Goal: Task Accomplishment & Management: Use online tool/utility

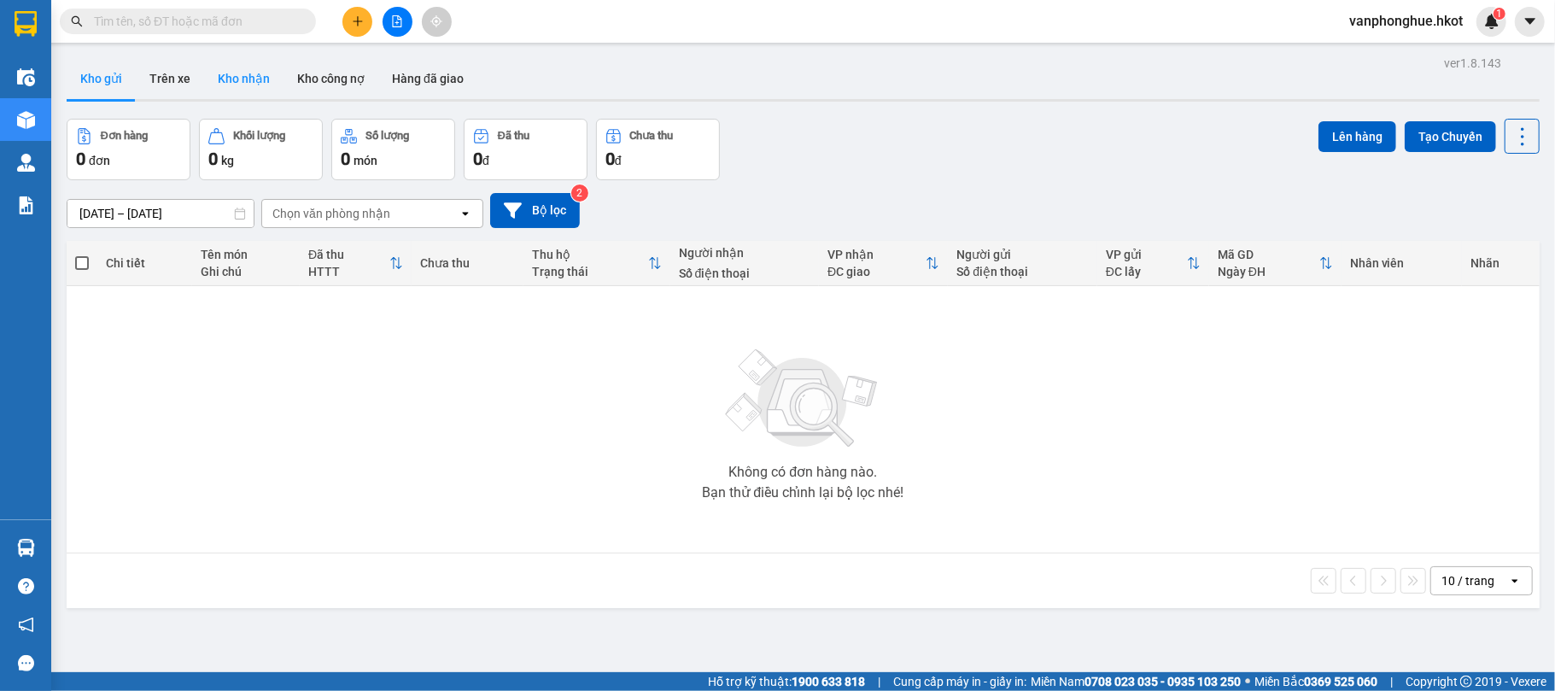
drag, startPoint x: 178, startPoint y: 79, endPoint x: 223, endPoint y: 90, distance: 46.6
click at [178, 80] on button "Trên xe" at bounding box center [170, 78] width 68 height 41
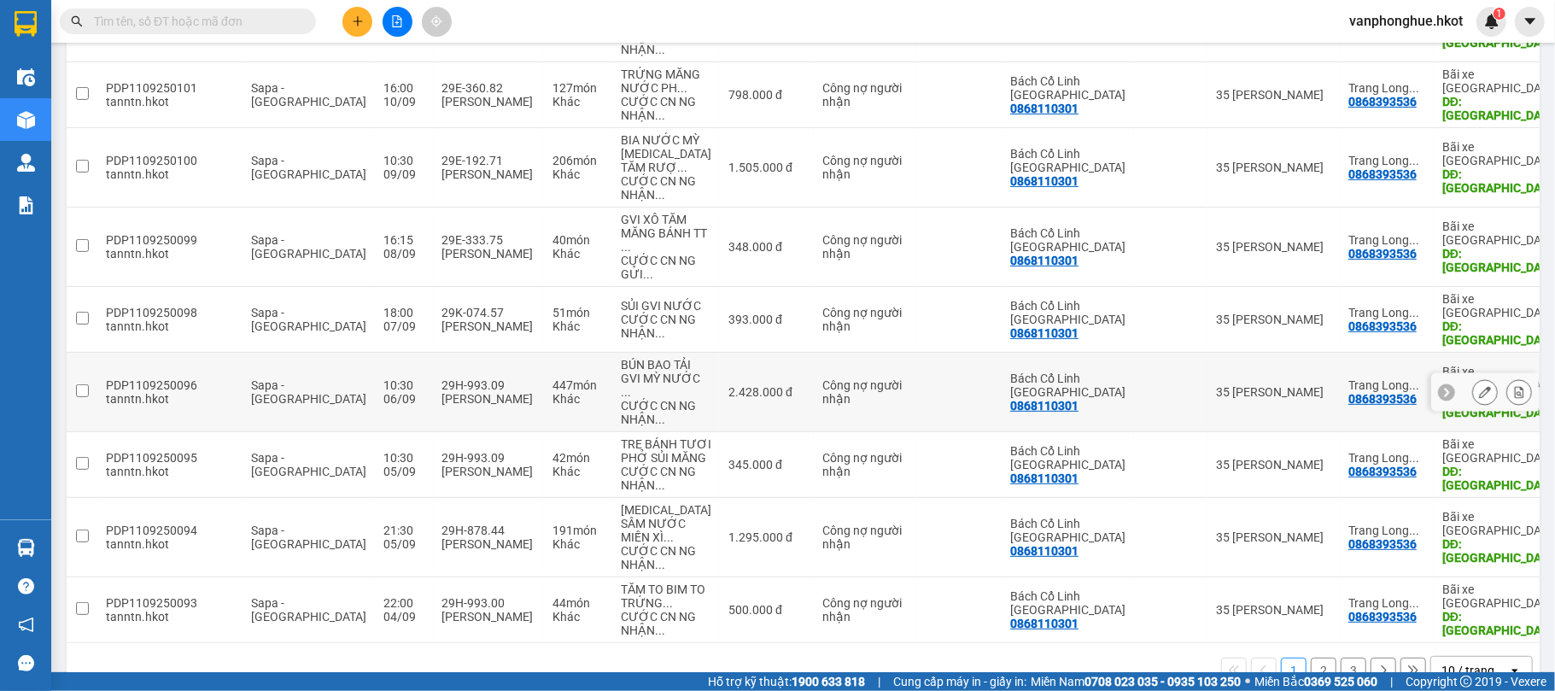
scroll to position [428, 0]
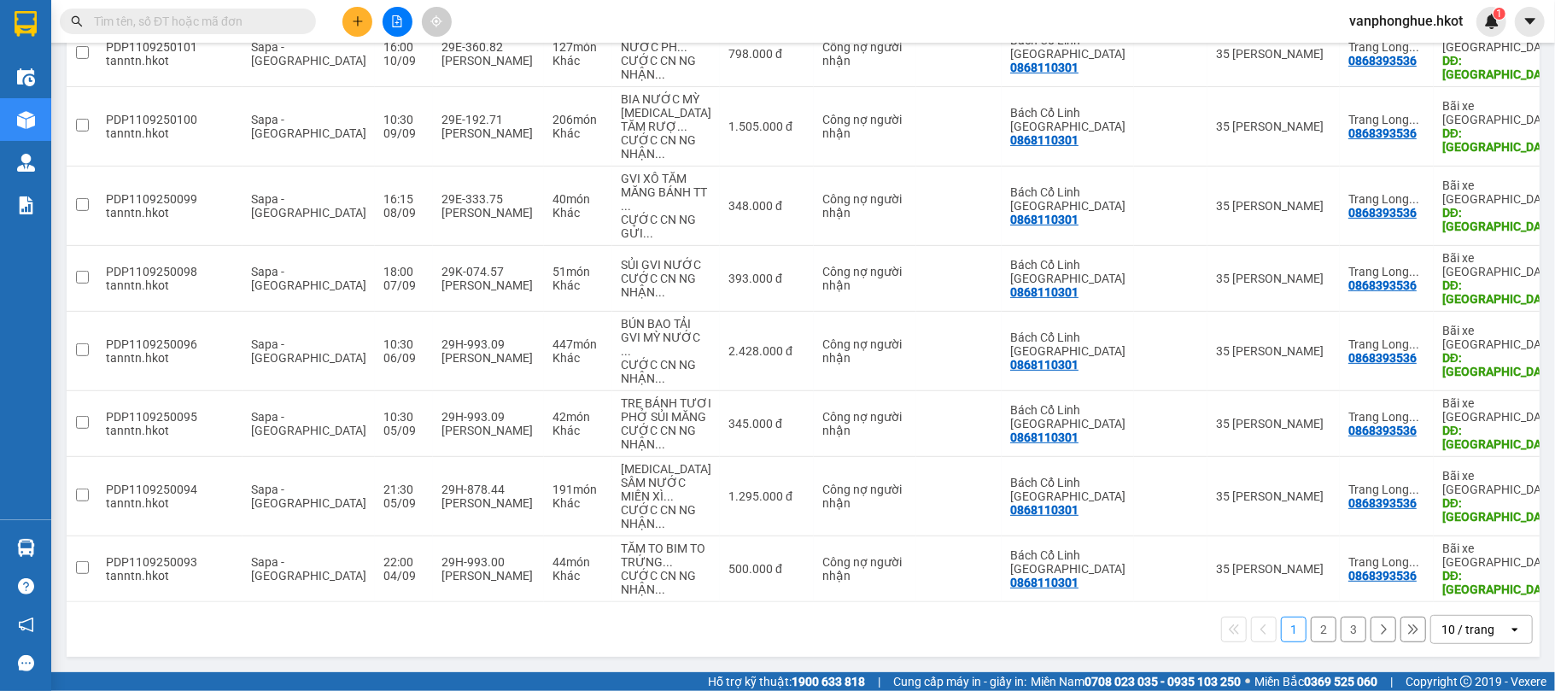
click at [1310, 629] on button "2" at bounding box center [1323, 629] width 26 height 26
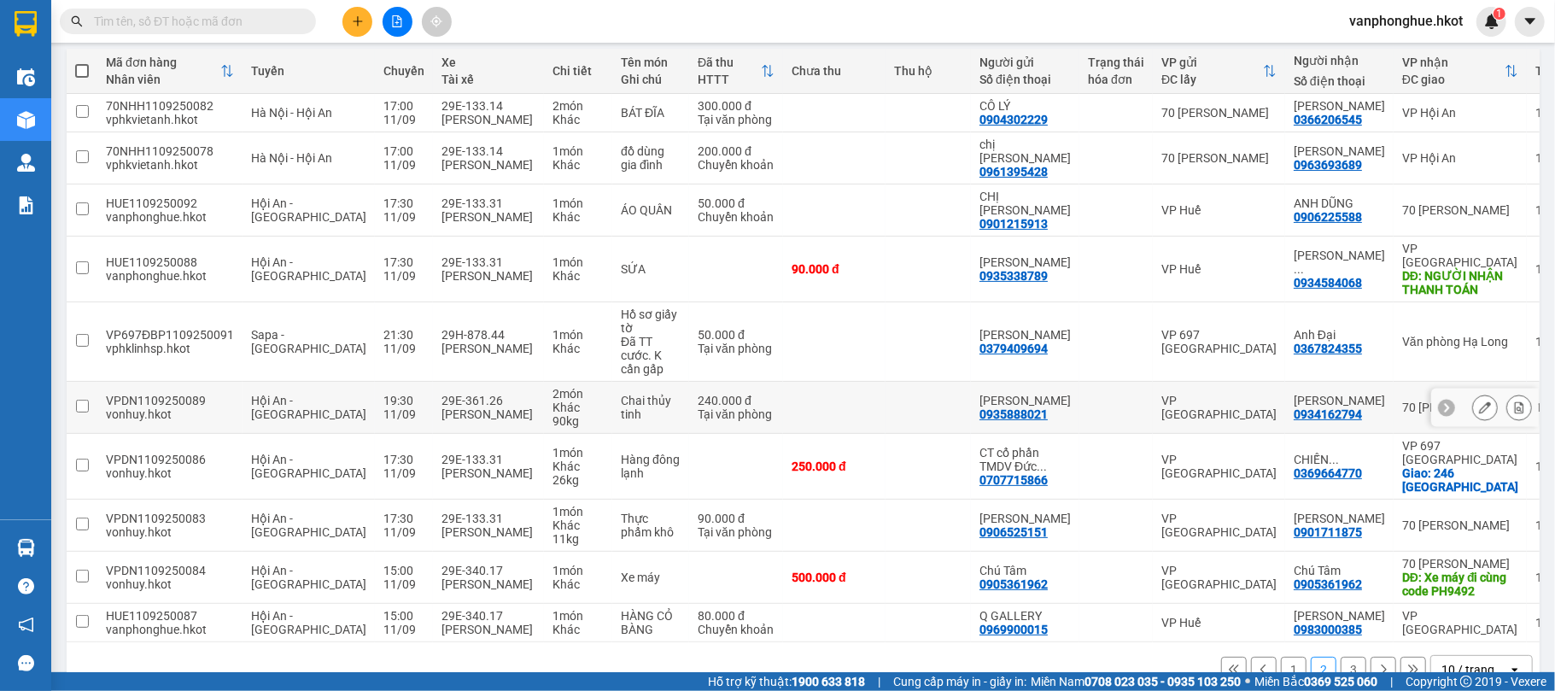
scroll to position [196, 0]
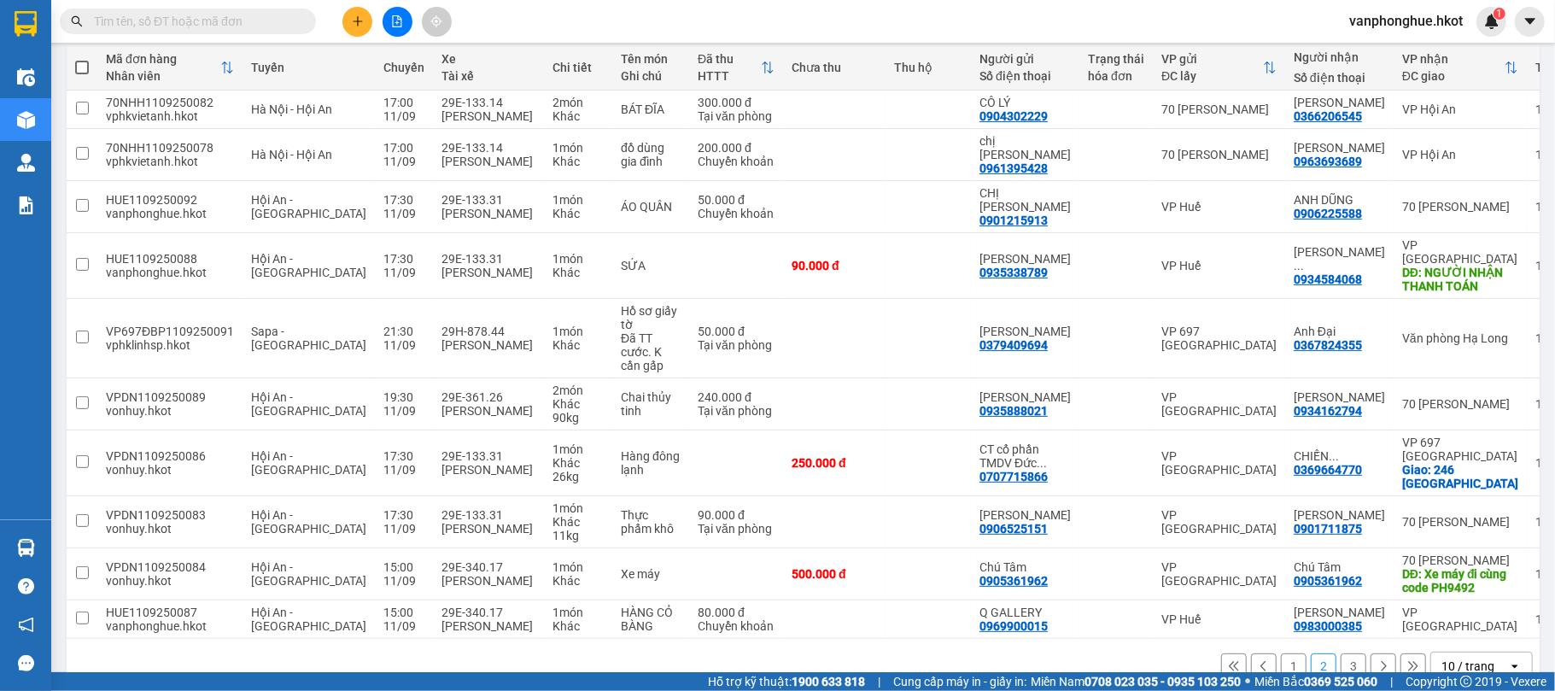
click at [1340, 653] on button "3" at bounding box center [1353, 666] width 26 height 26
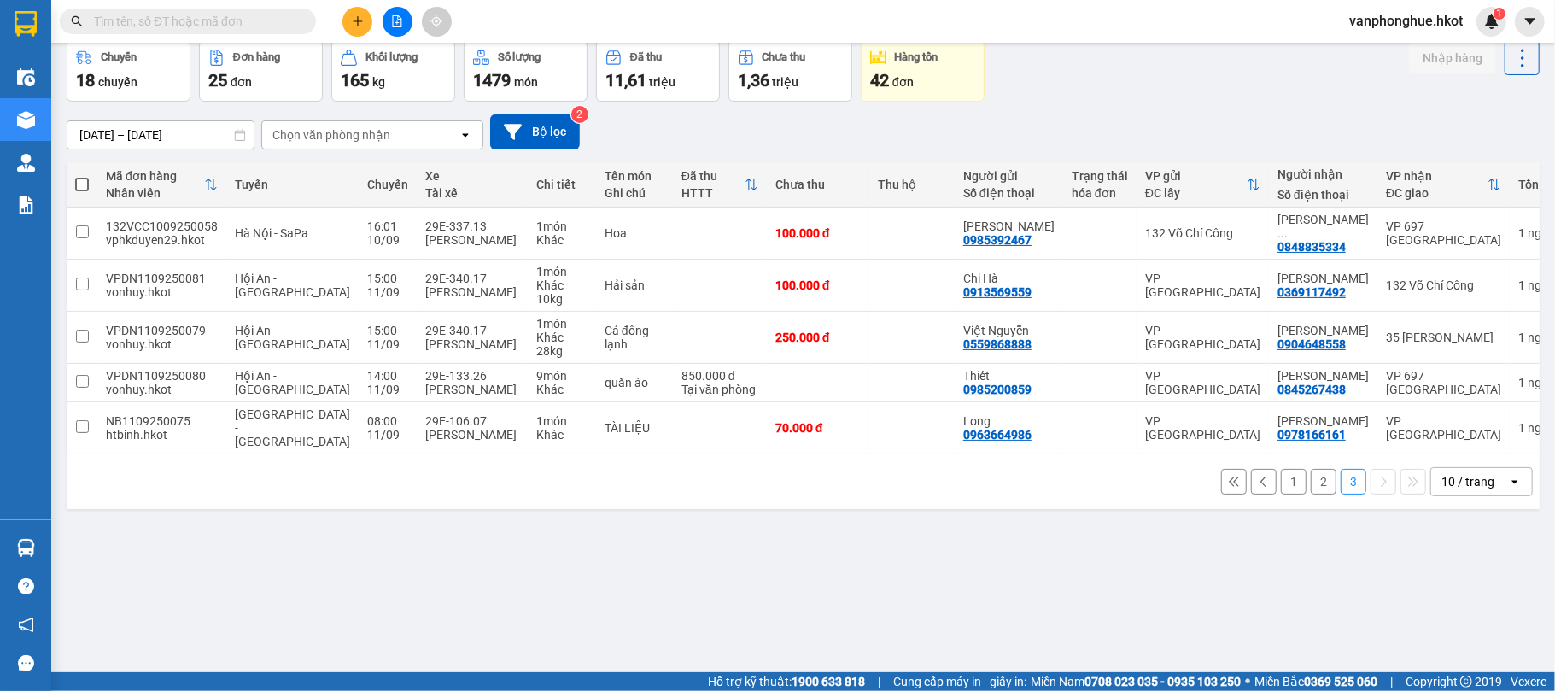
scroll to position [0, 0]
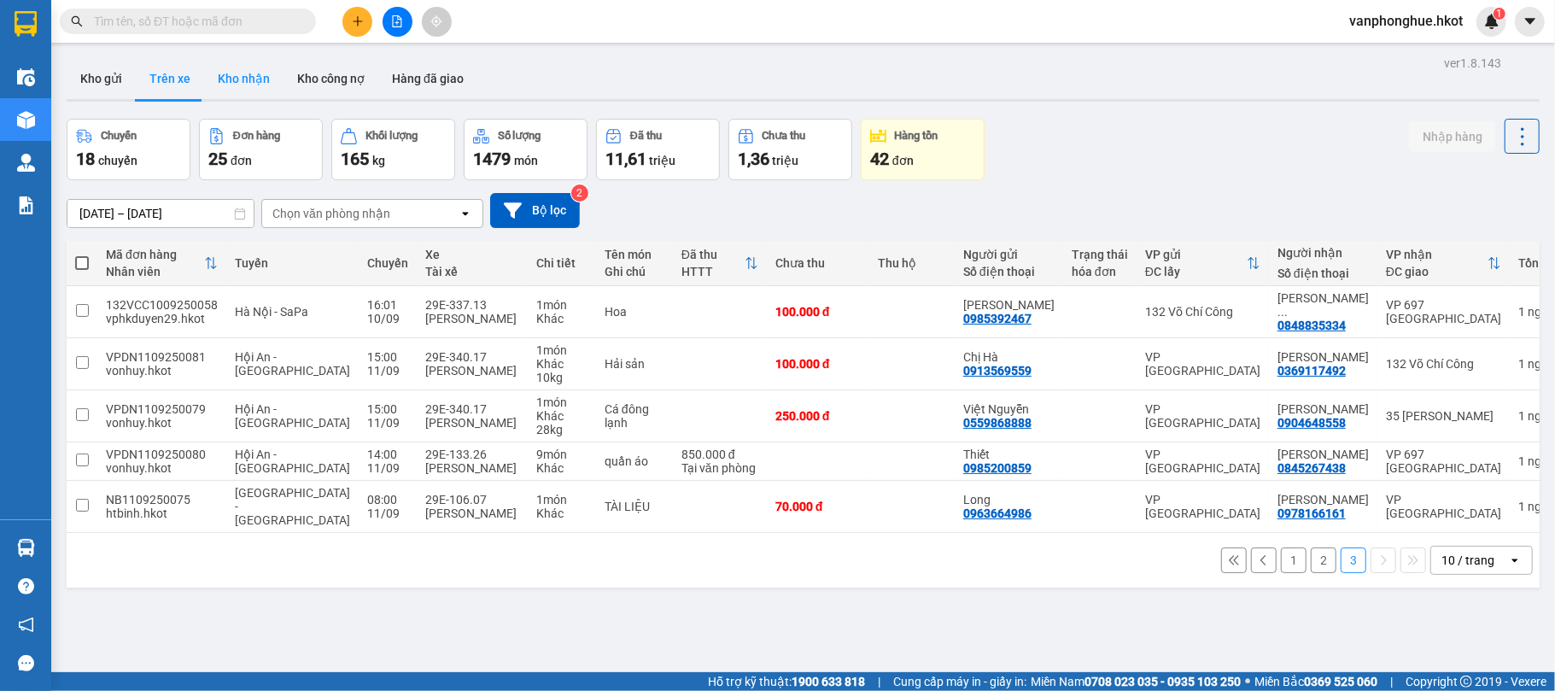
click at [261, 84] on button "Kho nhận" at bounding box center [243, 78] width 79 height 41
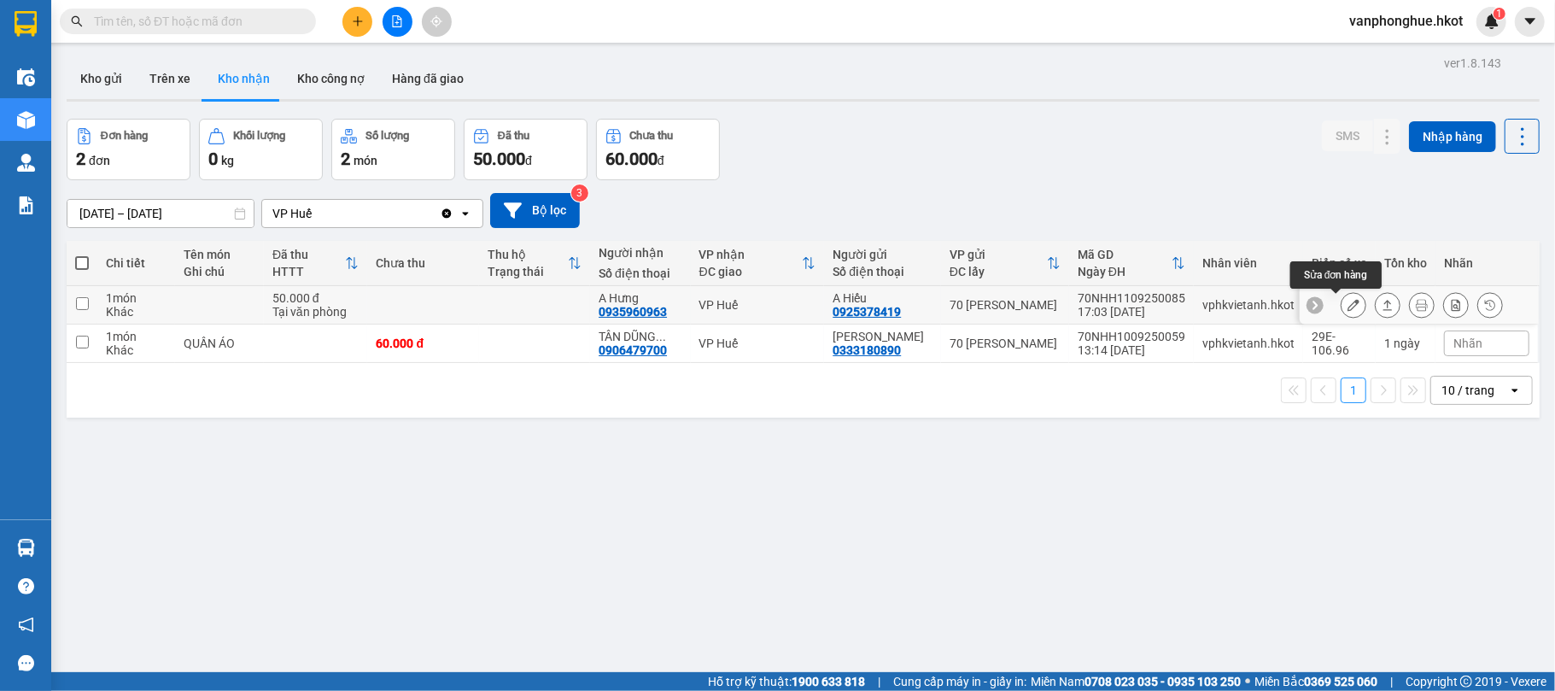
click at [1347, 307] on icon at bounding box center [1353, 305] width 12 height 12
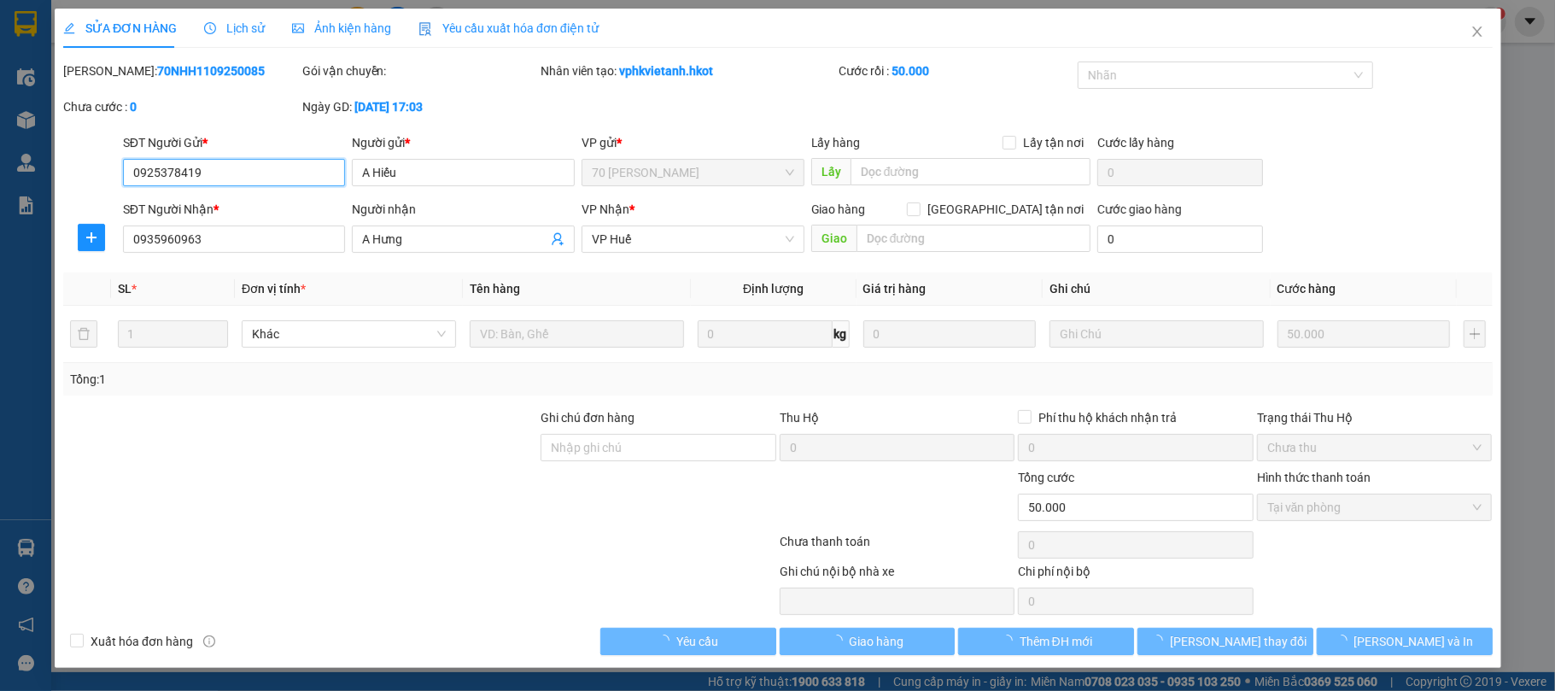
type input "0925378419"
type input "A Hiếu"
type input "0935960963"
type input "A Hưng"
type input "50.000"
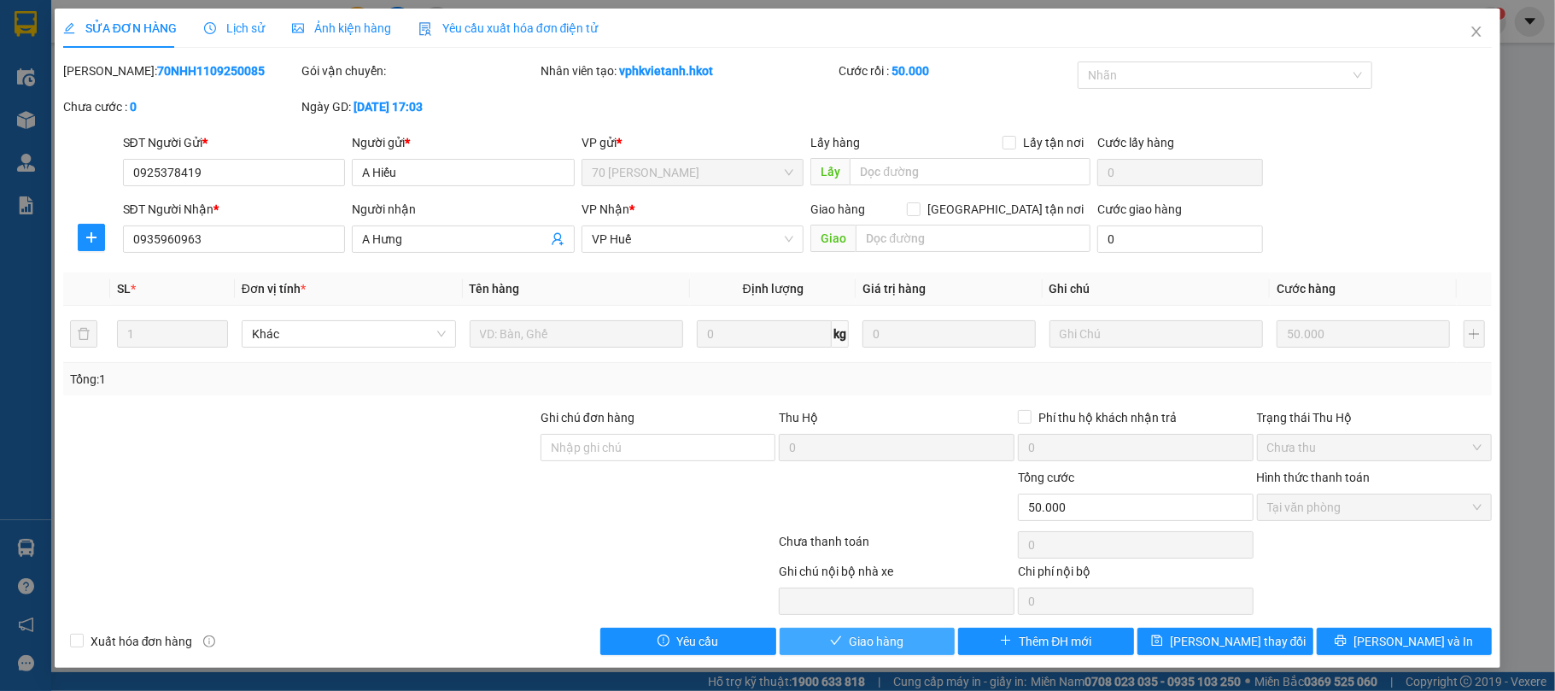
click at [872, 643] on span "Giao hàng" at bounding box center [876, 641] width 55 height 19
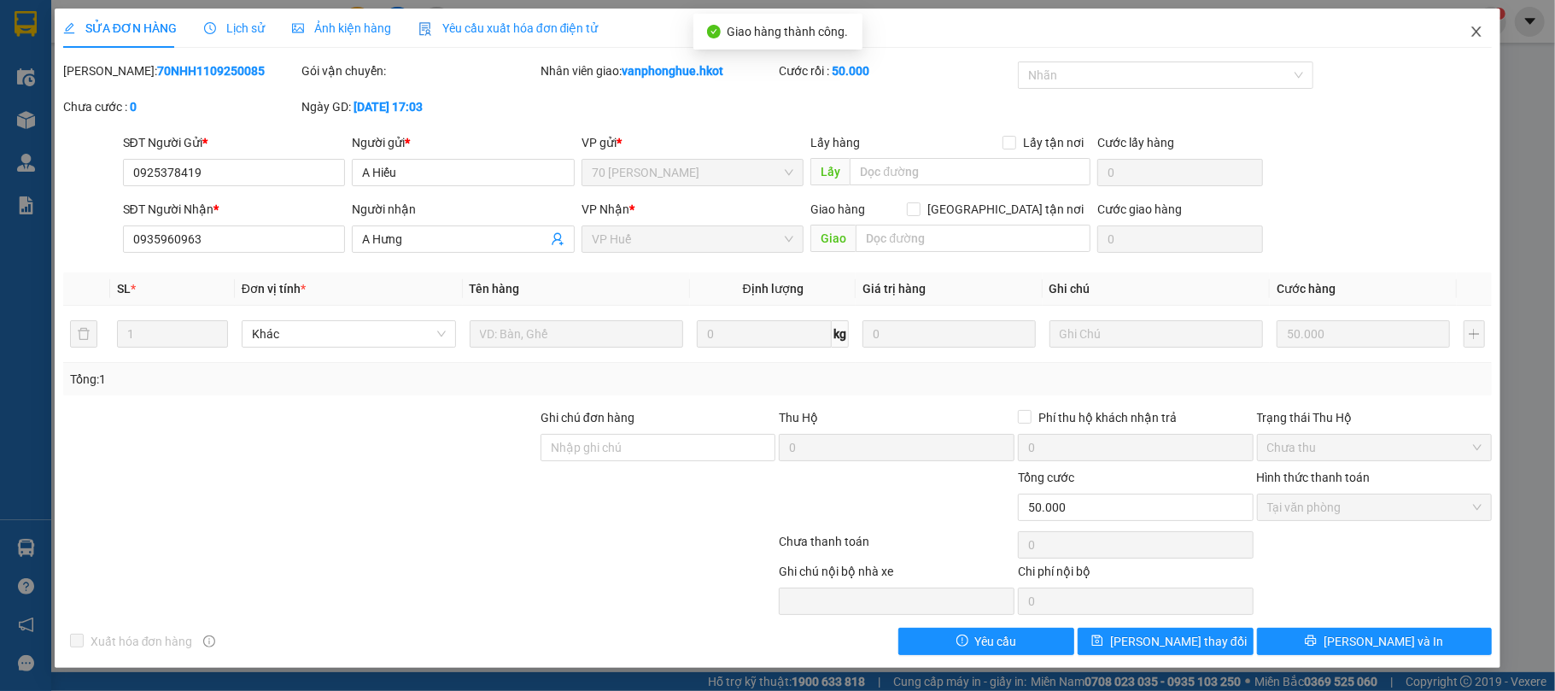
click at [1479, 29] on icon "close" at bounding box center [1476, 31] width 9 height 10
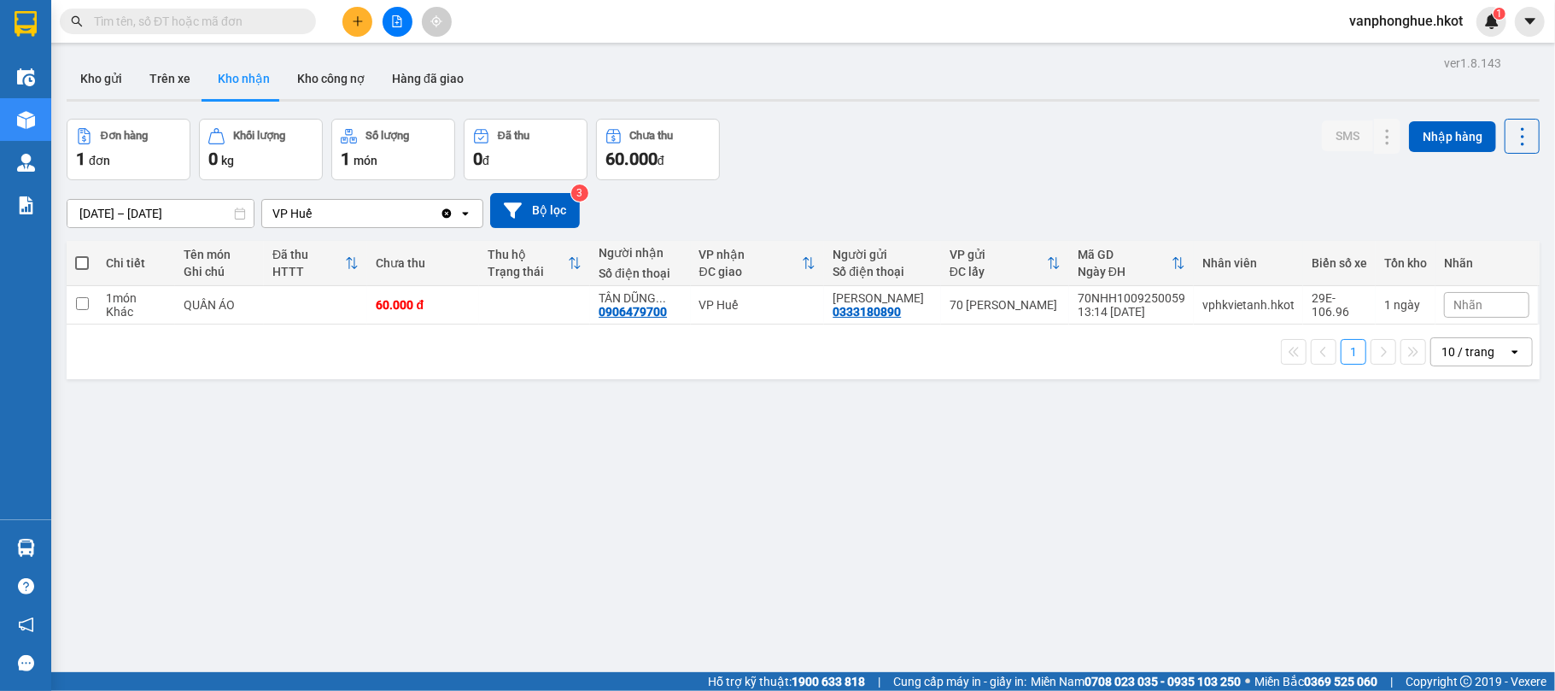
click at [755, 469] on div "ver 1.8.143 Kho gửi Trên xe Kho nhận Kho công nợ Hàng đã giao Đơn hàng 1 đơn Kh…" at bounding box center [803, 396] width 1486 height 691
